Goal: Navigation & Orientation: Find specific page/section

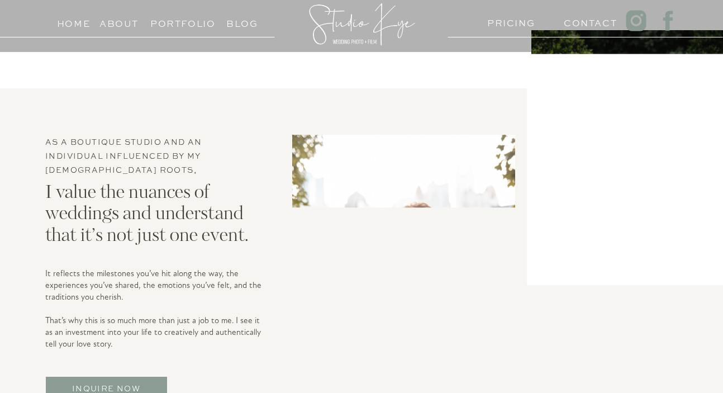
scroll to position [1909, 0]
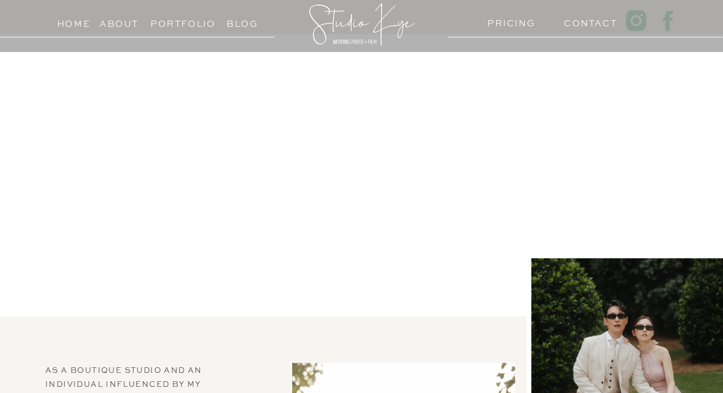
click at [108, 26] on h3 "About" at bounding box center [118, 21] width 39 height 11
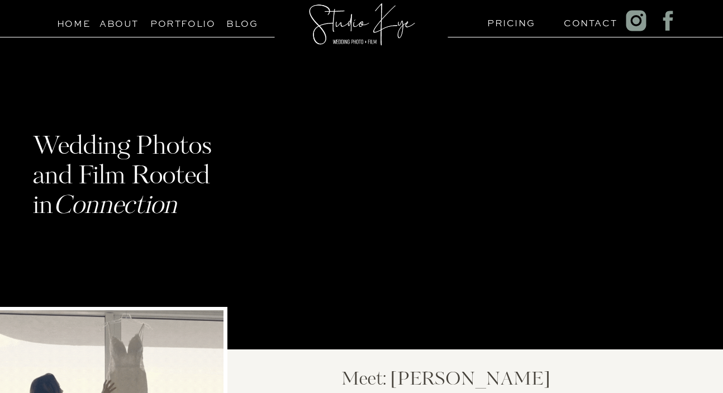
click at [189, 21] on h3 "Portfolio" at bounding box center [175, 21] width 51 height 11
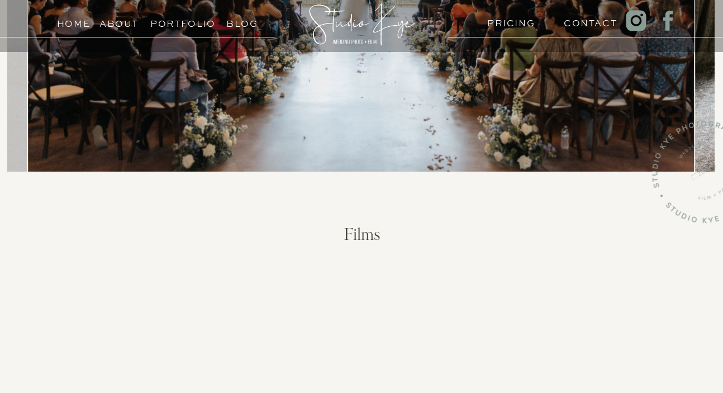
scroll to position [990, 0]
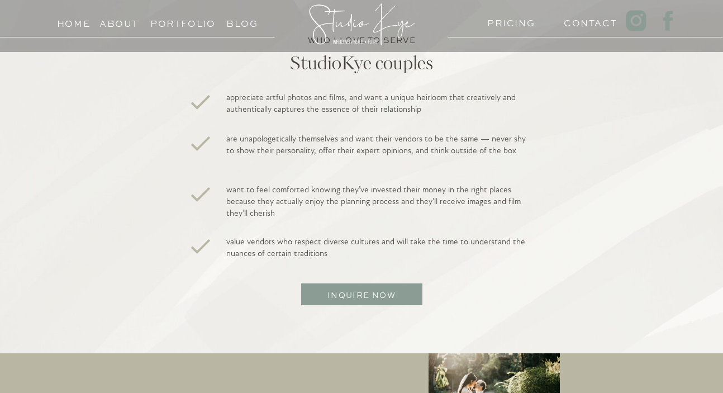
scroll to position [1997, 0]
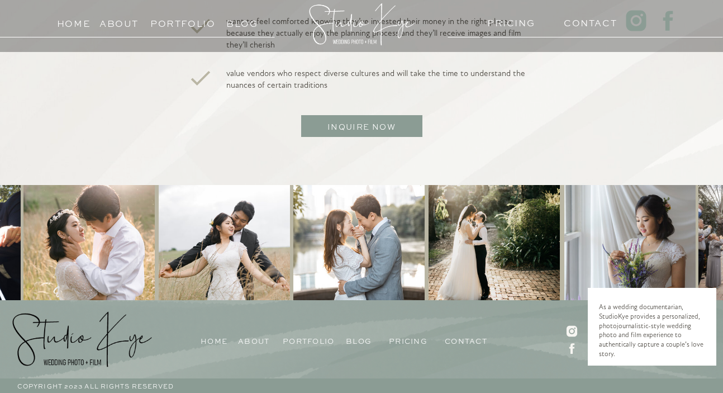
click at [166, 23] on h3 "Portfolio" at bounding box center [175, 21] width 51 height 11
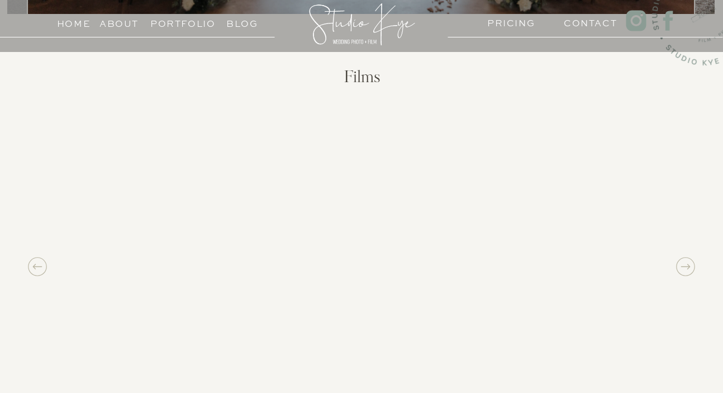
scroll to position [894, 0]
